Goal: Navigation & Orientation: Find specific page/section

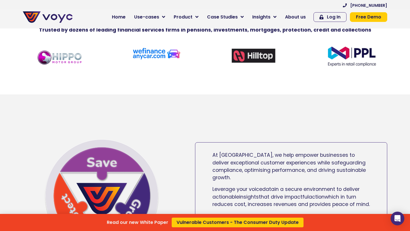
click at [293, 17] on div "Read our new White Paper Vulnerable Customers - The Consumer Duty Update" at bounding box center [205, 115] width 410 height 231
click at [290, 17] on span "About us" at bounding box center [295, 17] width 21 height 7
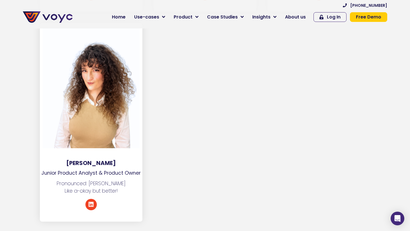
scroll to position [2906, 0]
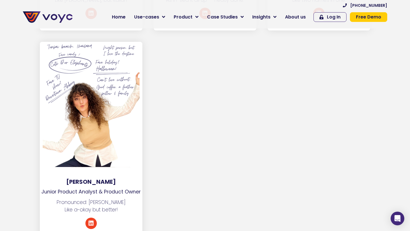
click at [85, 47] on div at bounding box center [91, 106] width 97 height 122
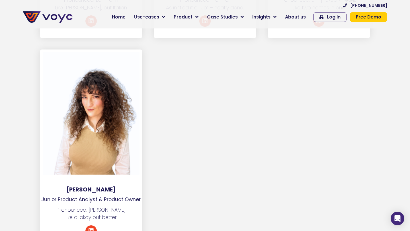
scroll to position [2895, 0]
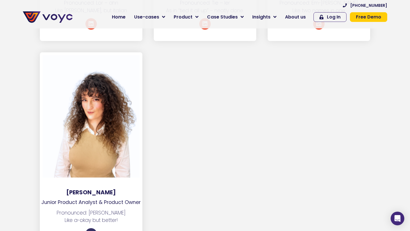
click at [92, 231] on icon at bounding box center [91, 234] width 6 height 6
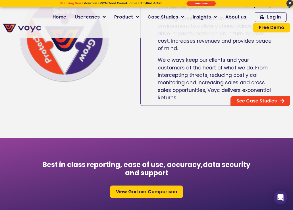
scroll to position [272, 0]
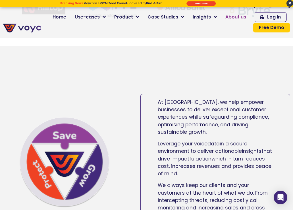
click at [234, 17] on span "About us" at bounding box center [236, 17] width 21 height 7
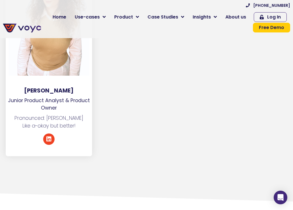
scroll to position [3054, 0]
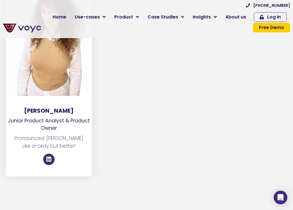
click at [50, 162] on icon at bounding box center [49, 160] width 6 height 6
click at [51, 160] on icon at bounding box center [49, 160] width 6 height 6
